Goal: Information Seeking & Learning: Learn about a topic

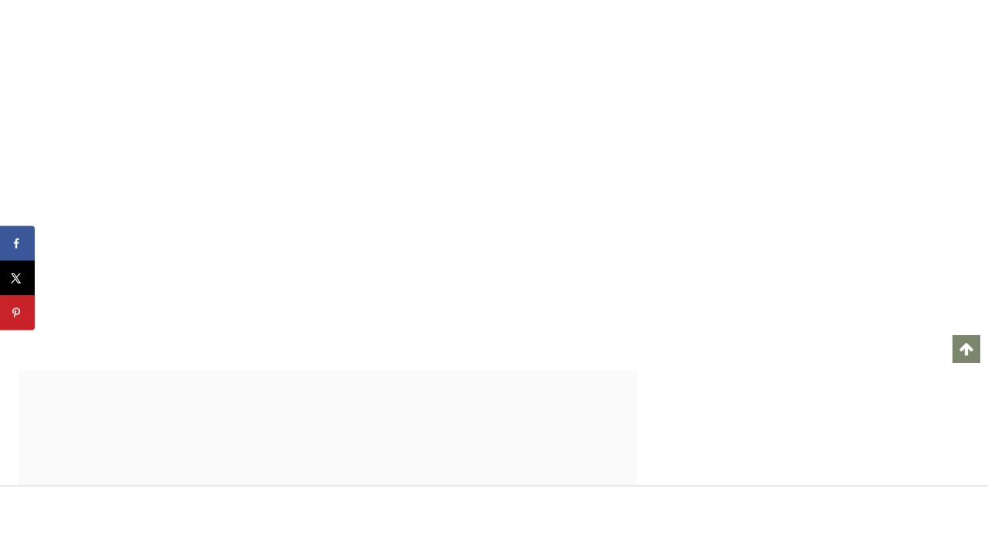
scroll to position [35267, 0]
